Goal: Task Accomplishment & Management: Manage account settings

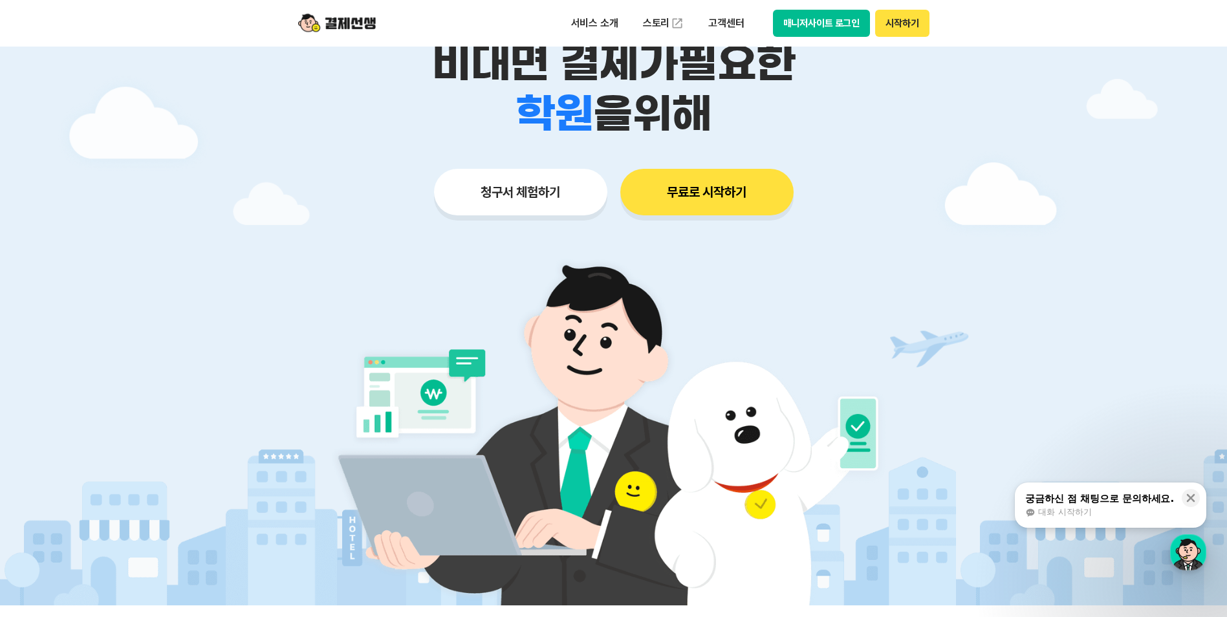
scroll to position [194, 0]
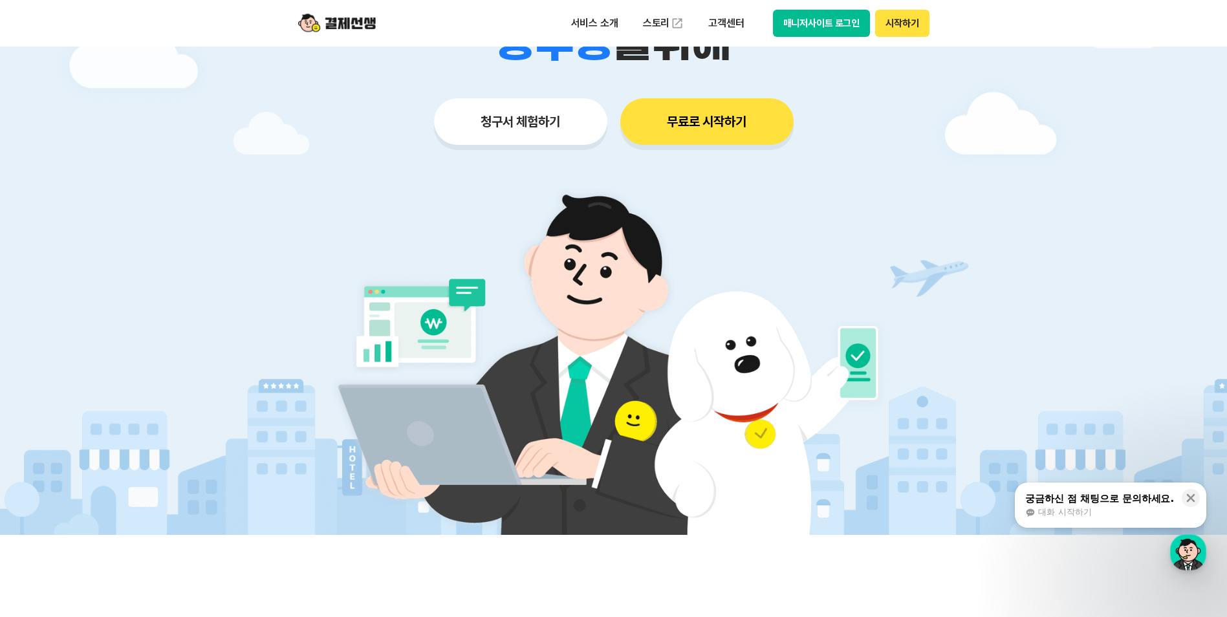
click at [806, 13] on button "매니저사이트 로그인" at bounding box center [822, 23] width 98 height 27
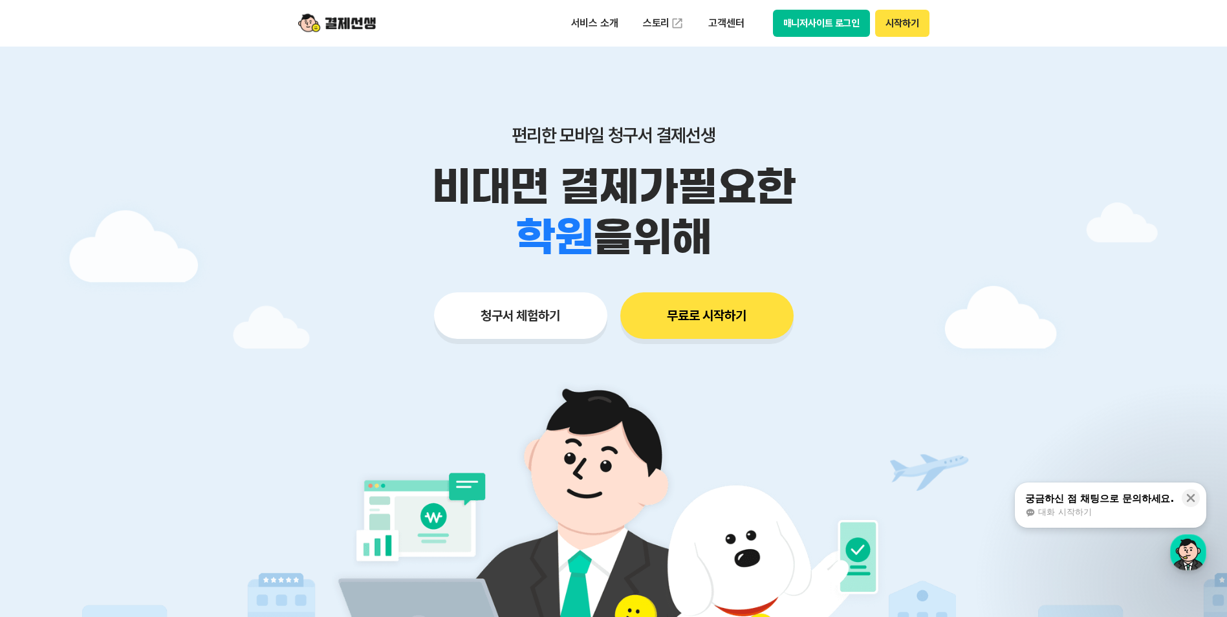
click at [835, 21] on button "매니저사이트 로그인" at bounding box center [822, 23] width 98 height 27
